Goal: Transaction & Acquisition: Purchase product/service

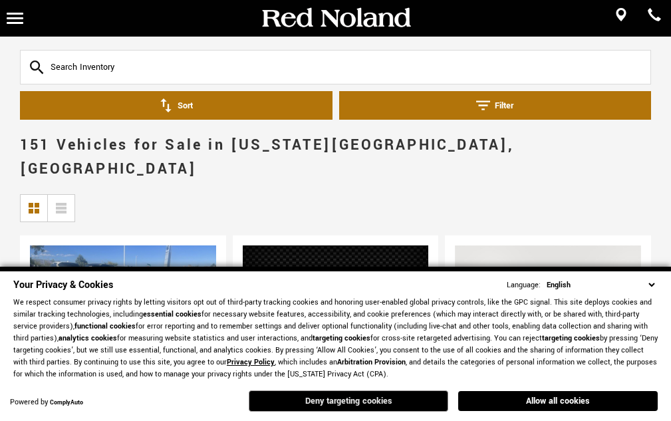
click at [378, 400] on button "Deny targeting cookies" at bounding box center [348, 400] width 199 height 21
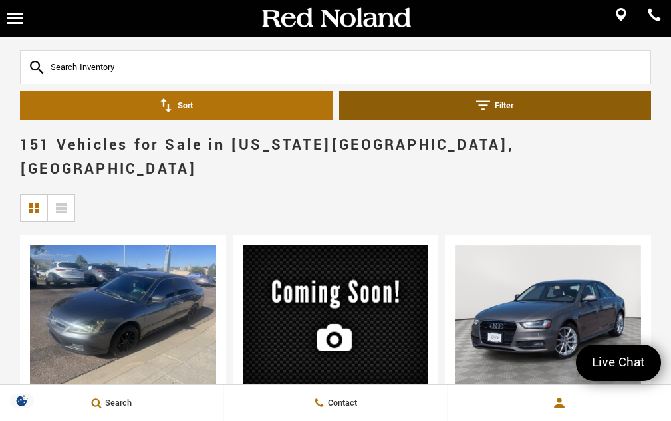
click at [503, 105] on button "Filter" at bounding box center [495, 105] width 312 height 29
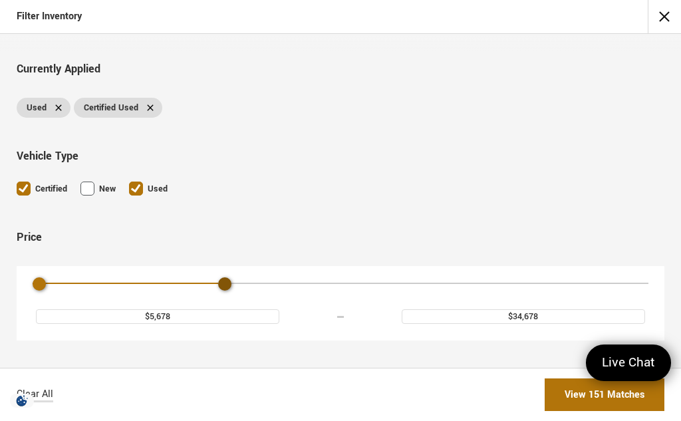
type input "$34,178"
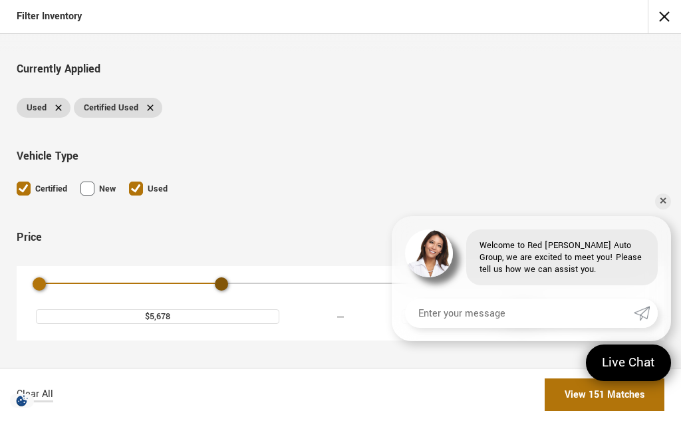
drag, startPoint x: 633, startPoint y: 286, endPoint x: 255, endPoint y: 276, distance: 377.7
click at [222, 284] on div "Maximum Price" at bounding box center [221, 283] width 13 height 13
click at [663, 202] on link "✕" at bounding box center [663, 201] width 16 height 16
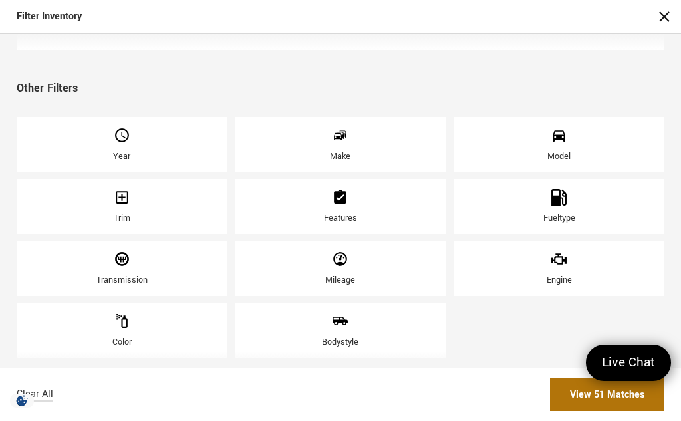
scroll to position [297, 0]
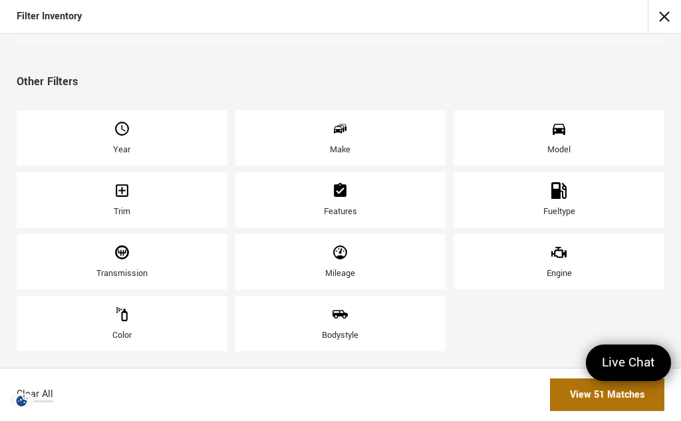
click at [550, 200] on span "Fueltype" at bounding box center [558, 193] width 17 height 23
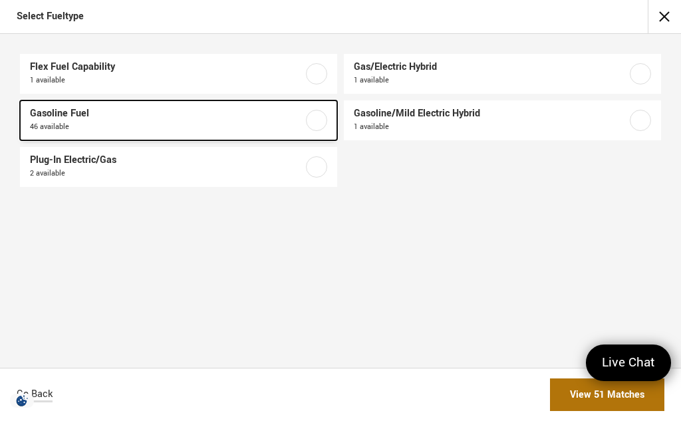
click at [324, 114] on label at bounding box center [316, 120] width 21 height 21
checkbox input "true"
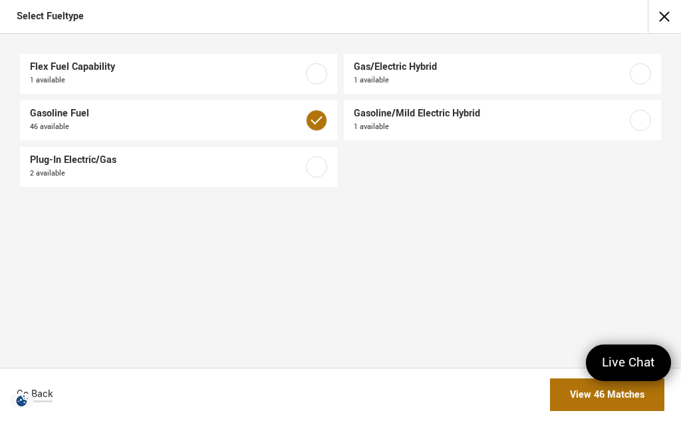
click at [667, 14] on button "close" at bounding box center [664, 16] width 33 height 33
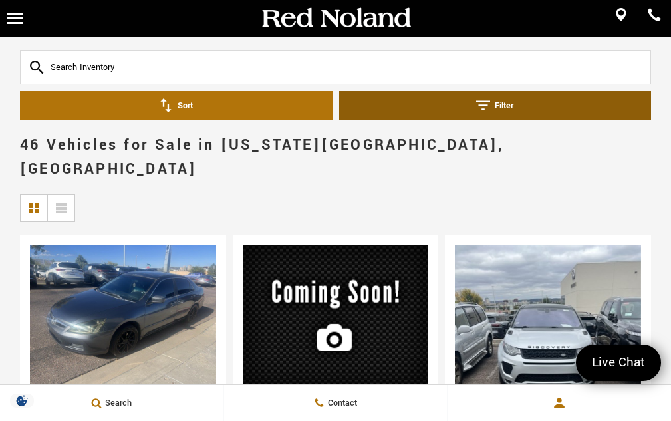
click at [520, 105] on button "Filter" at bounding box center [495, 105] width 312 height 29
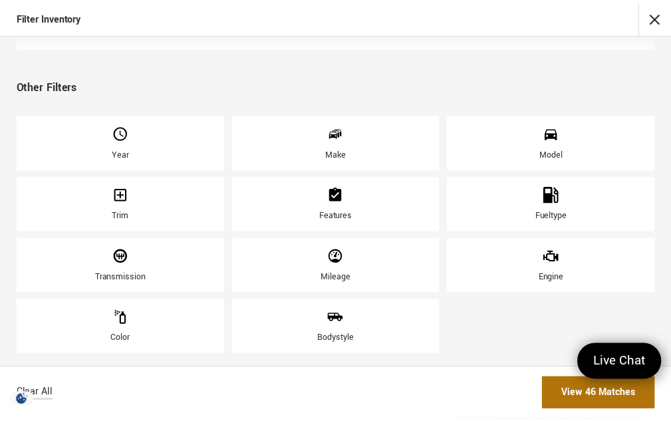
scroll to position [297, 0]
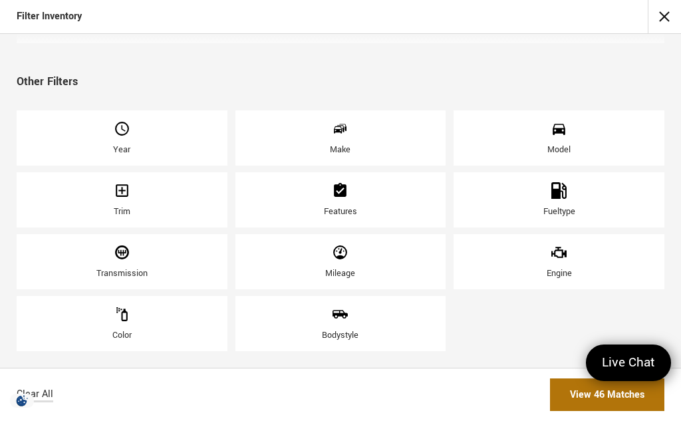
click at [332, 321] on icon "Bodystyle" at bounding box center [340, 314] width 17 height 17
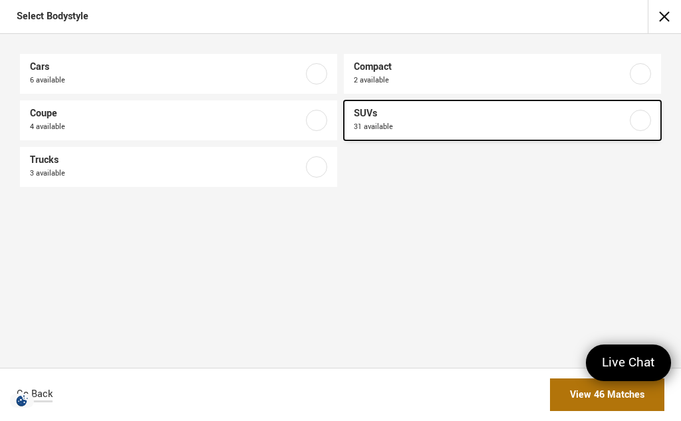
click at [646, 122] on label at bounding box center [640, 120] width 21 height 21
checkbox input "true"
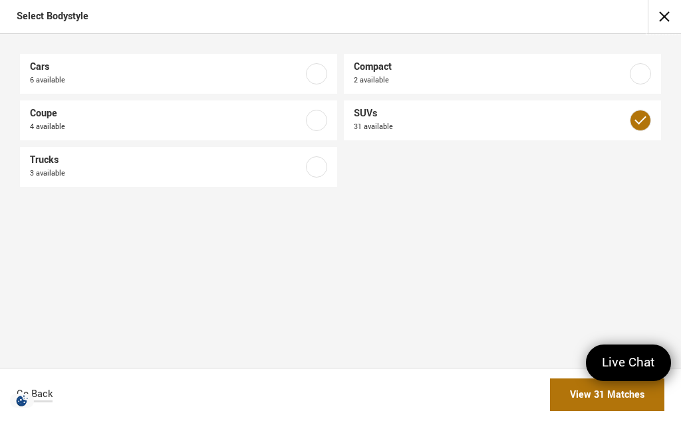
click at [665, 19] on button "close" at bounding box center [664, 16] width 33 height 33
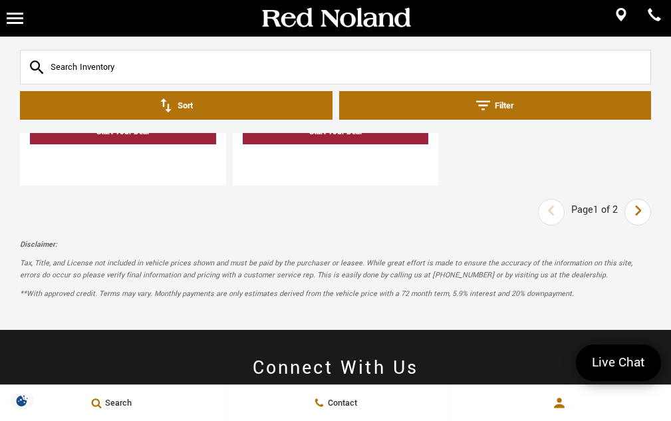
scroll to position [3577, 0]
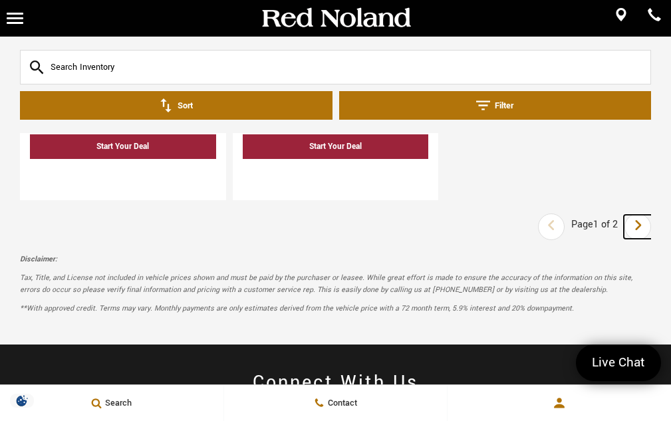
click at [642, 215] on link "Next" at bounding box center [638, 227] width 29 height 24
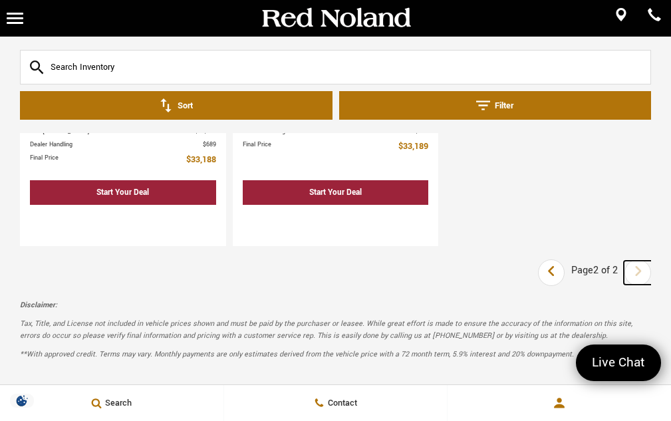
scroll to position [2243, 0]
